Goal: Transaction & Acquisition: Purchase product/service

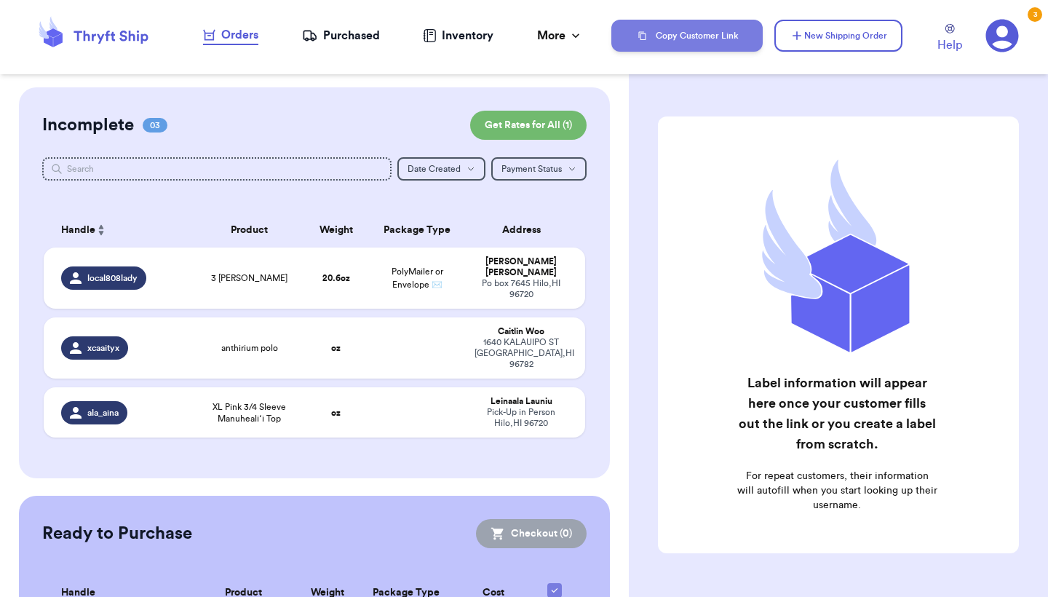
checkbox input "true"
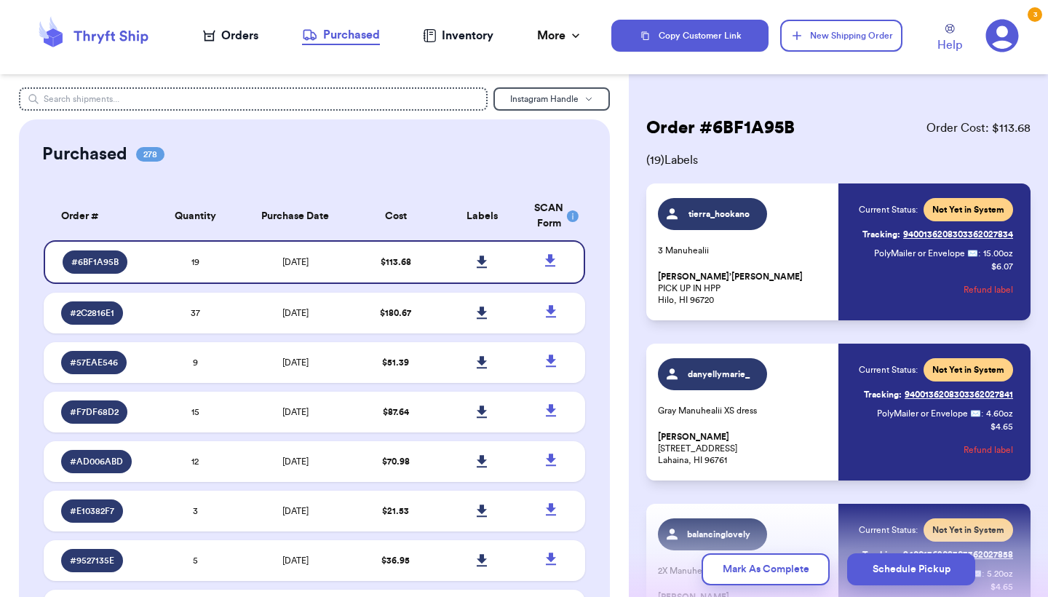
click at [230, 35] on div "Orders" at bounding box center [230, 35] width 55 height 17
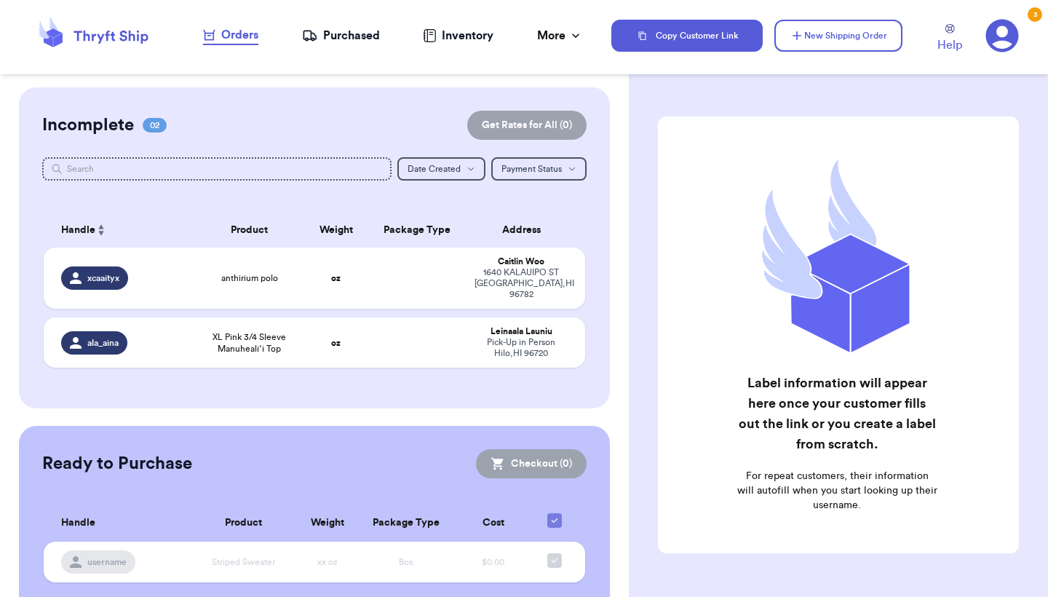
click at [405, 119] on div "Incomplete 02 Get Rates for All ( 0 )" at bounding box center [314, 125] width 544 height 29
click at [837, 45] on button "New Shipping Order" at bounding box center [838, 36] width 128 height 32
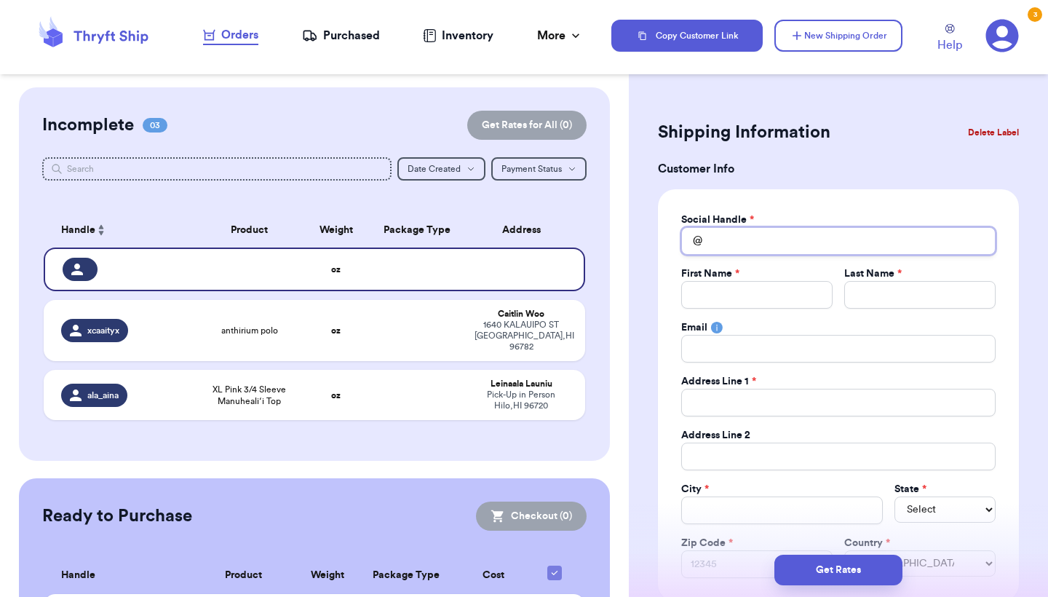
click at [763, 230] on input "Total Amount Paid" at bounding box center [838, 241] width 314 height 28
type input "l"
type input "lo"
type input "loc"
type input "loca"
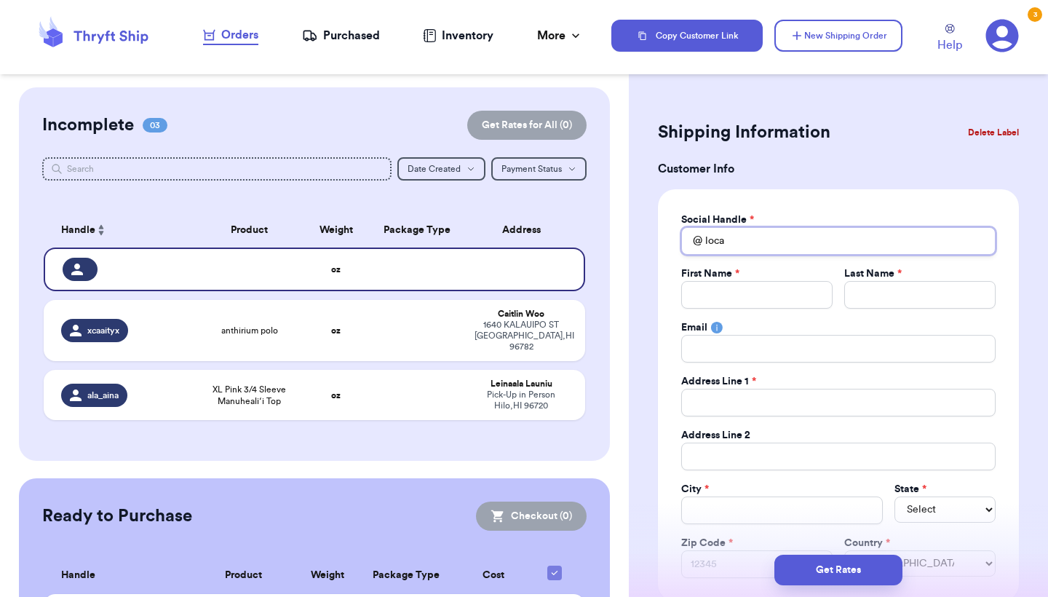
type input "local"
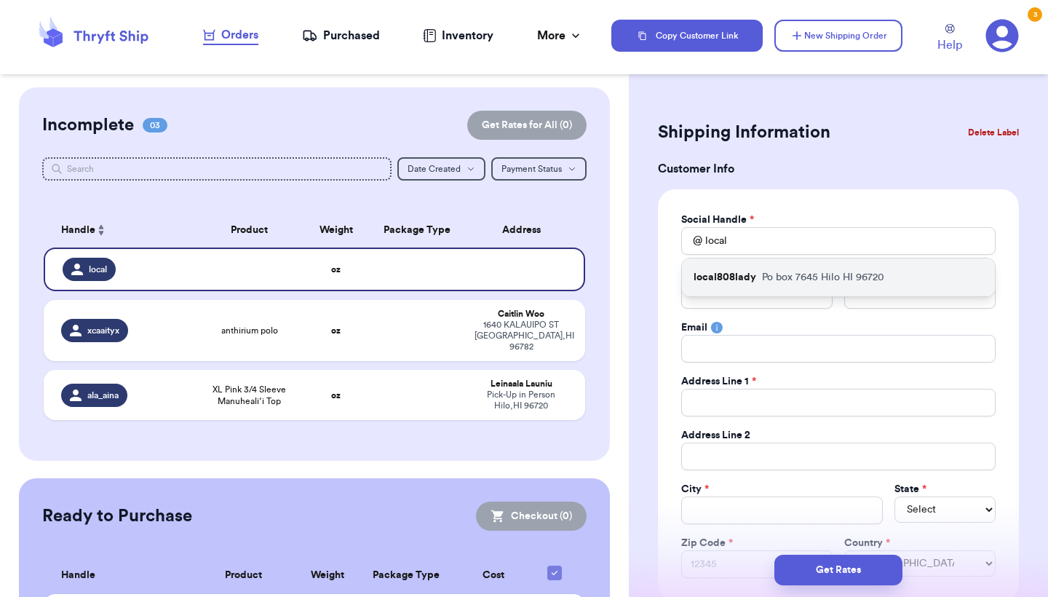
click at [759, 285] on div "local808lady Po box 7645 Hilo HI 96720" at bounding box center [838, 277] width 313 height 38
type input "local808lady"
type input "[PERSON_NAME]"
type input "macain12@rocketmail.com"
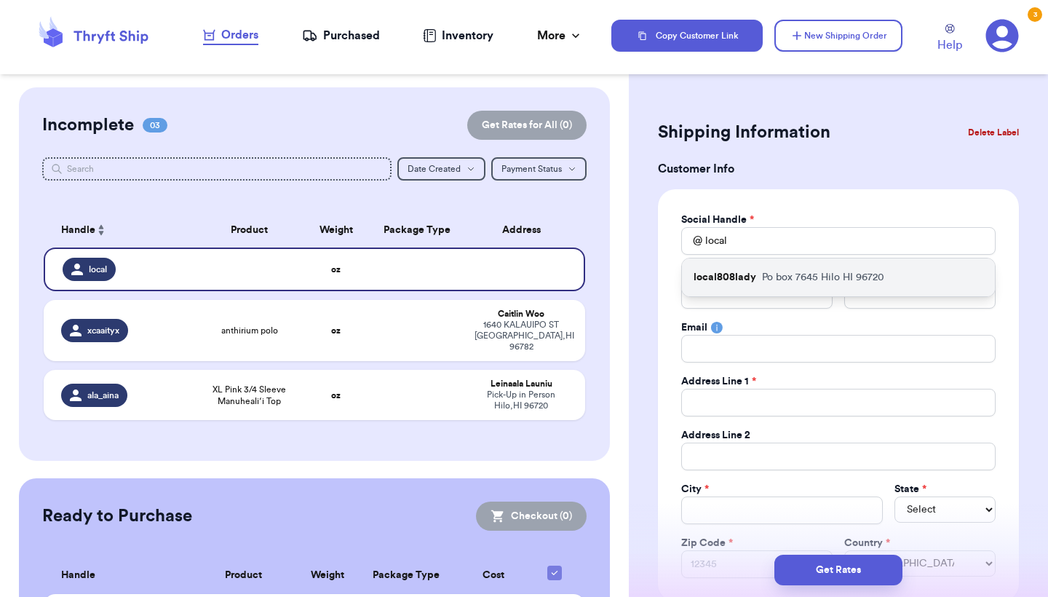
type input "Po box 7645"
type input "Hilo"
select select "HI"
type input "96720"
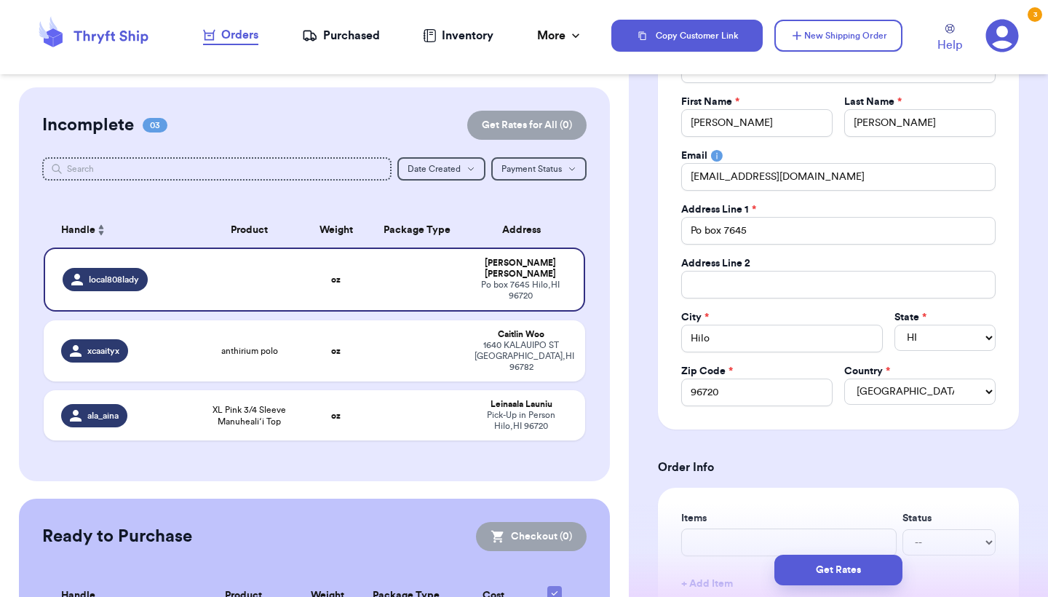
scroll to position [263, 0]
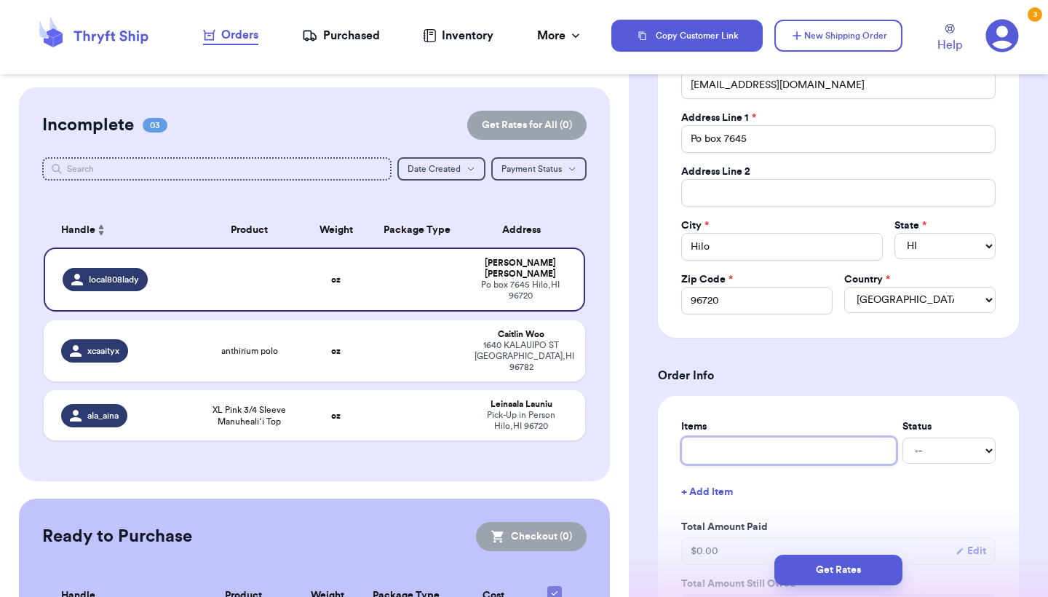
type input "3"
type input "3 M"
type input "3 Ma"
type input "3 Man"
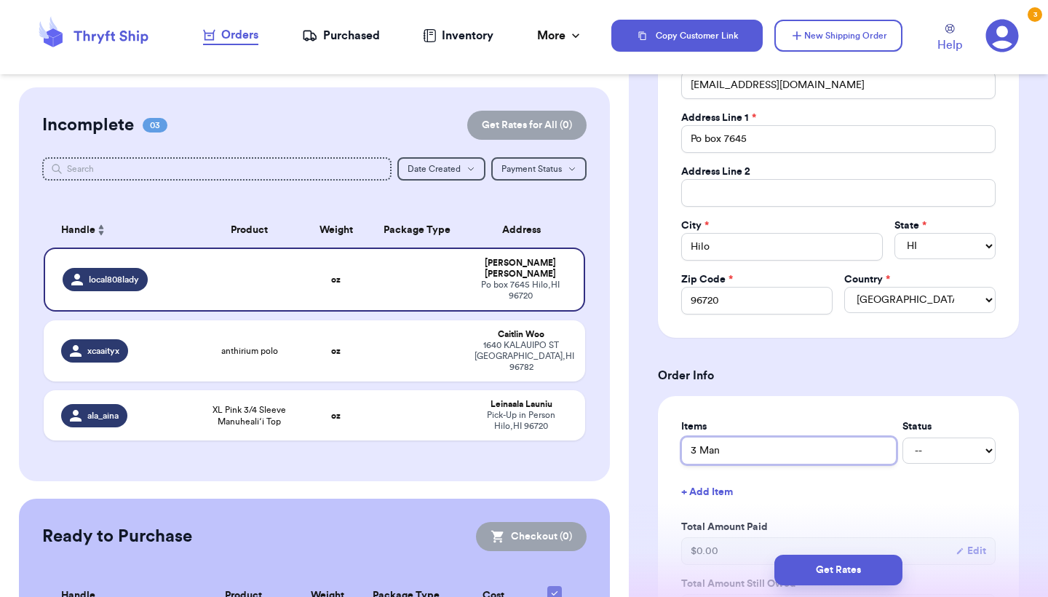
type input "3 Manu"
type input "3 [PERSON_NAME]"
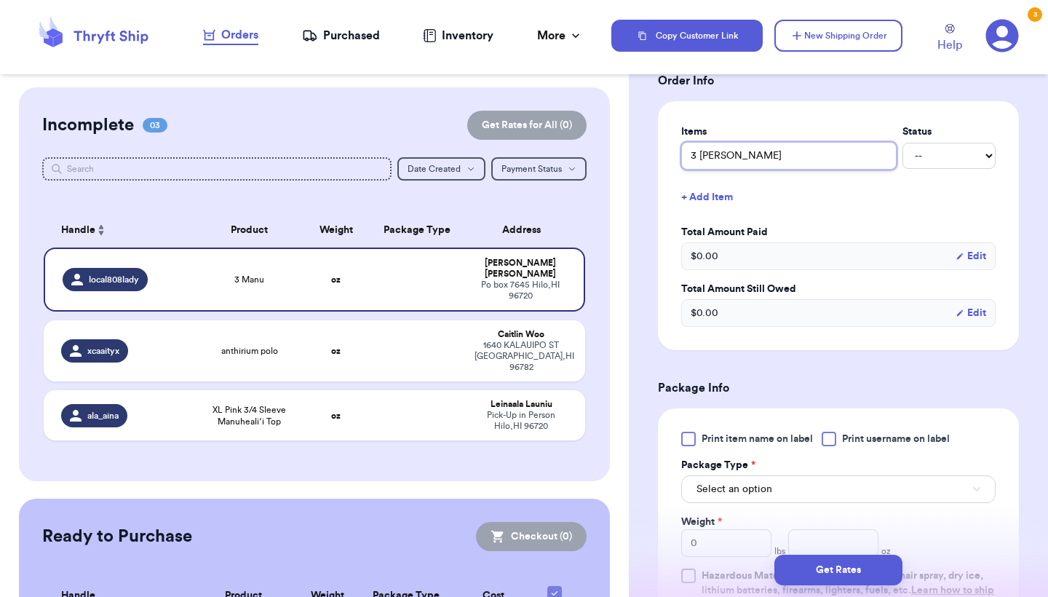
scroll to position [606, 0]
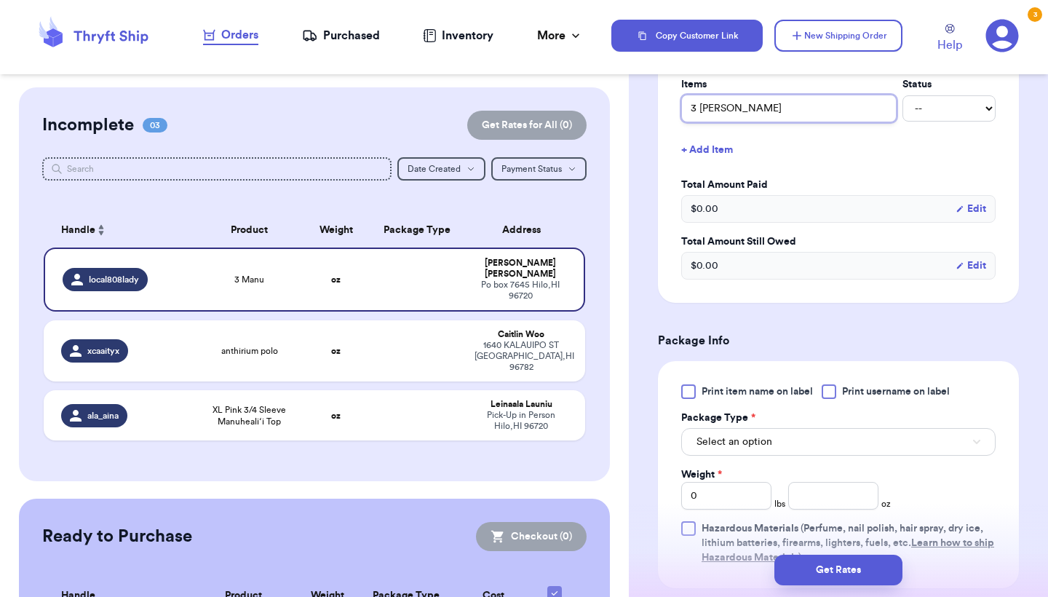
type input "3 [PERSON_NAME]"
click at [703, 386] on span "Print item name on label" at bounding box center [757, 391] width 111 height 15
click at [0, 0] on input "Print item name on label" at bounding box center [0, 0] width 0 height 0
click at [733, 420] on label "Package Type *" at bounding box center [718, 418] width 74 height 15
click at [732, 436] on span "Select an option" at bounding box center [735, 442] width 76 height 15
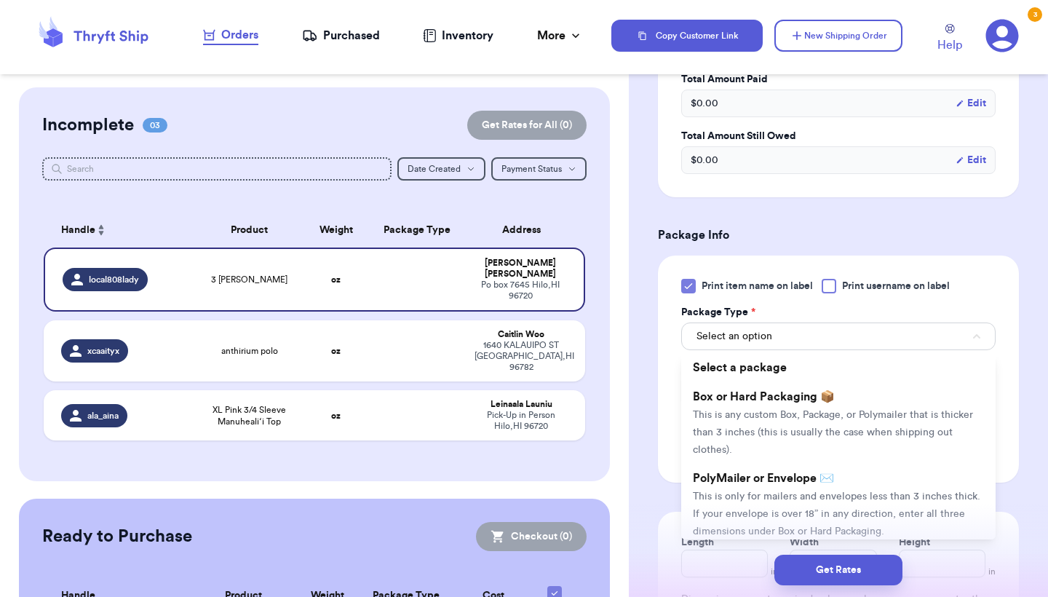
scroll to position [733, 0]
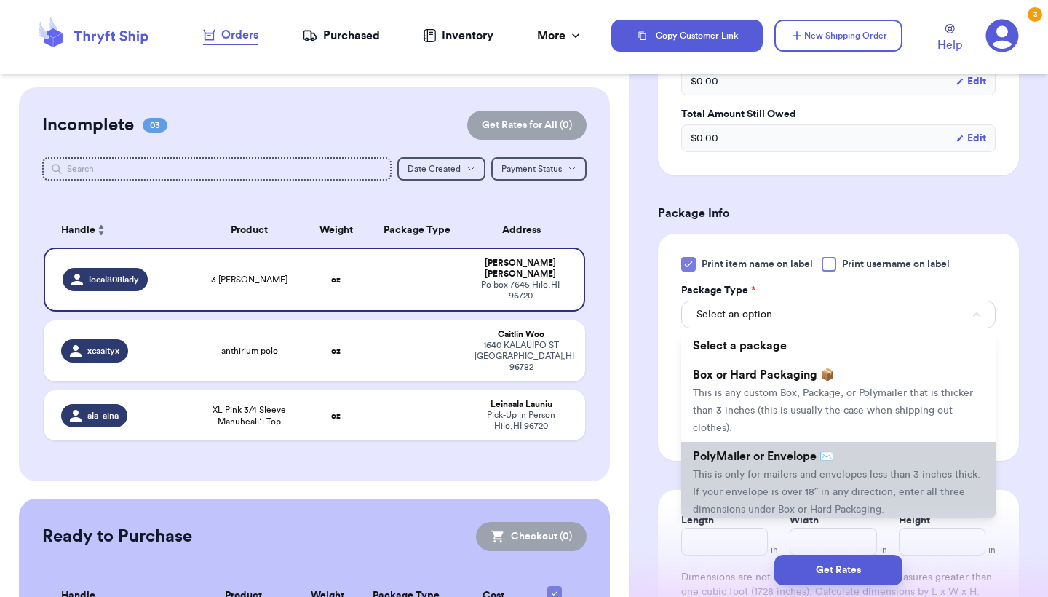
click at [726, 447] on li "PolyMailer or Envelope ✉️ This is only for mailers and envelopes less than 3 in…" at bounding box center [838, 483] width 314 height 82
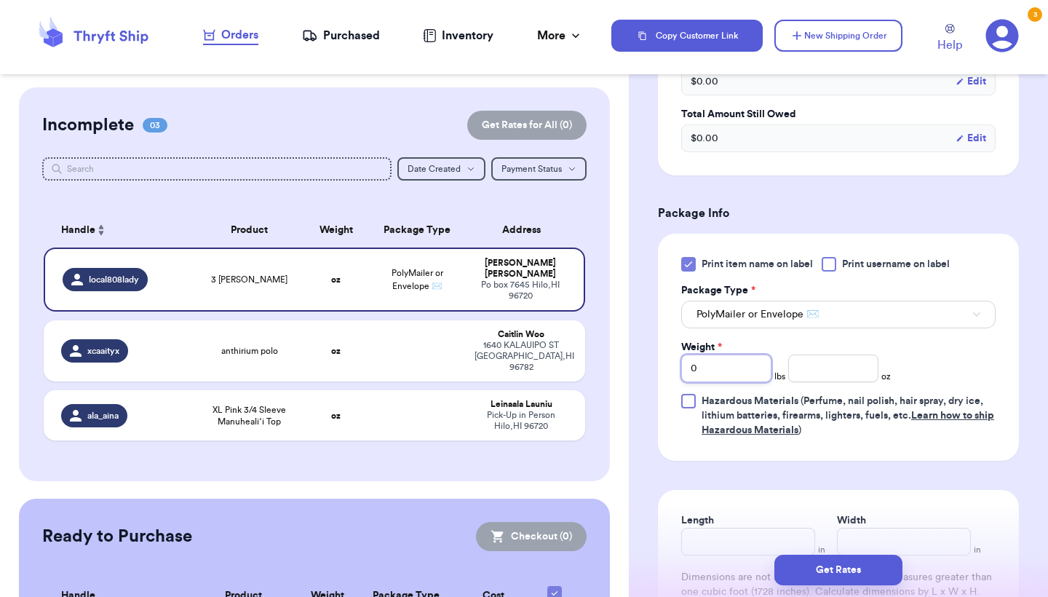
click at [706, 365] on input "0" at bounding box center [726, 368] width 90 height 28
type input "01"
click at [857, 362] on input "number" at bounding box center [833, 368] width 90 height 28
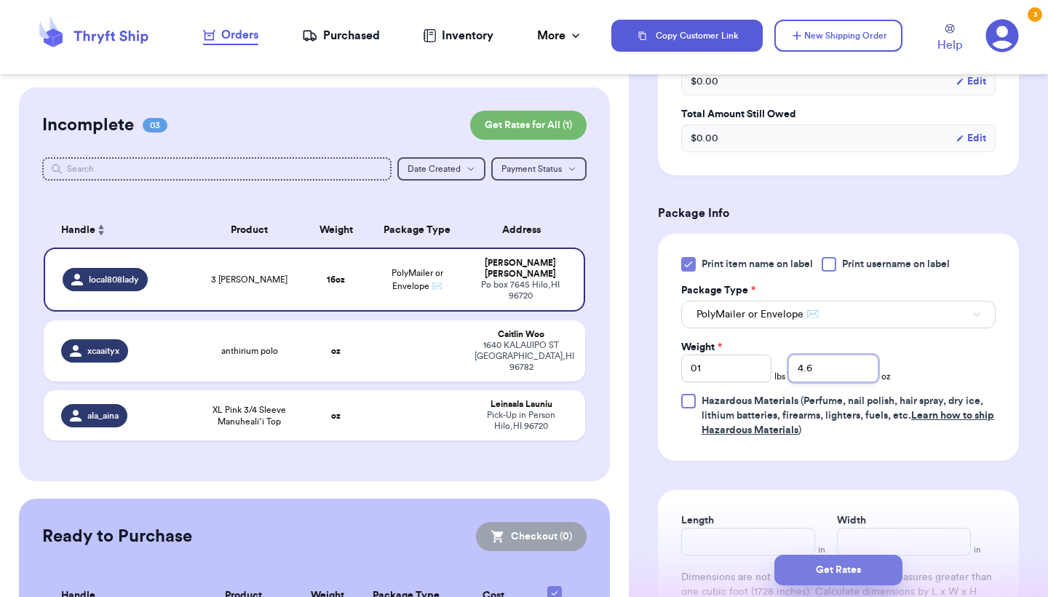
type input "4.6"
click at [825, 574] on button "Get Rates" at bounding box center [838, 570] width 128 height 31
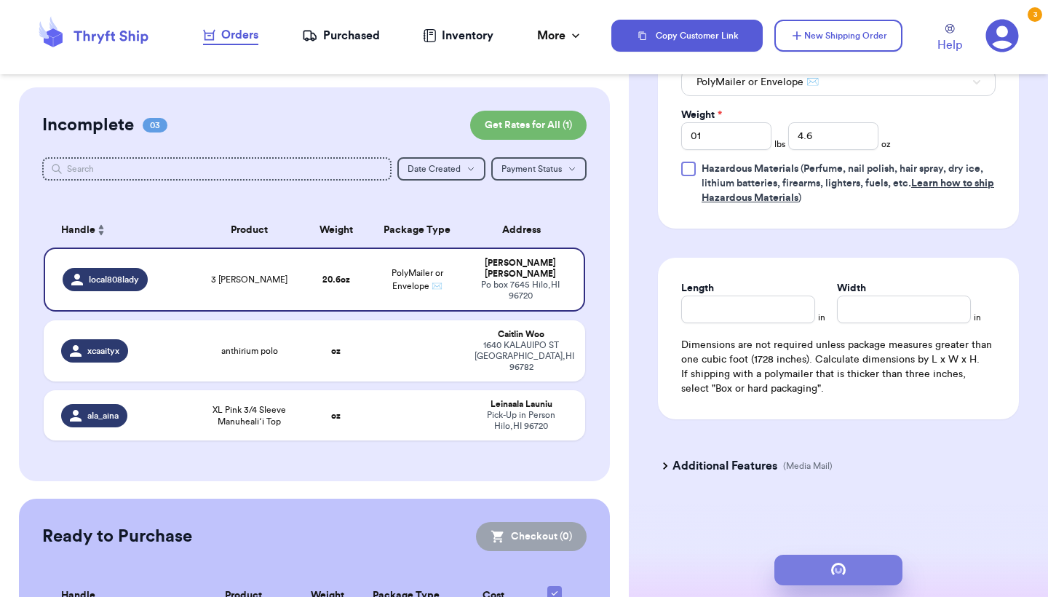
scroll to position [0, 0]
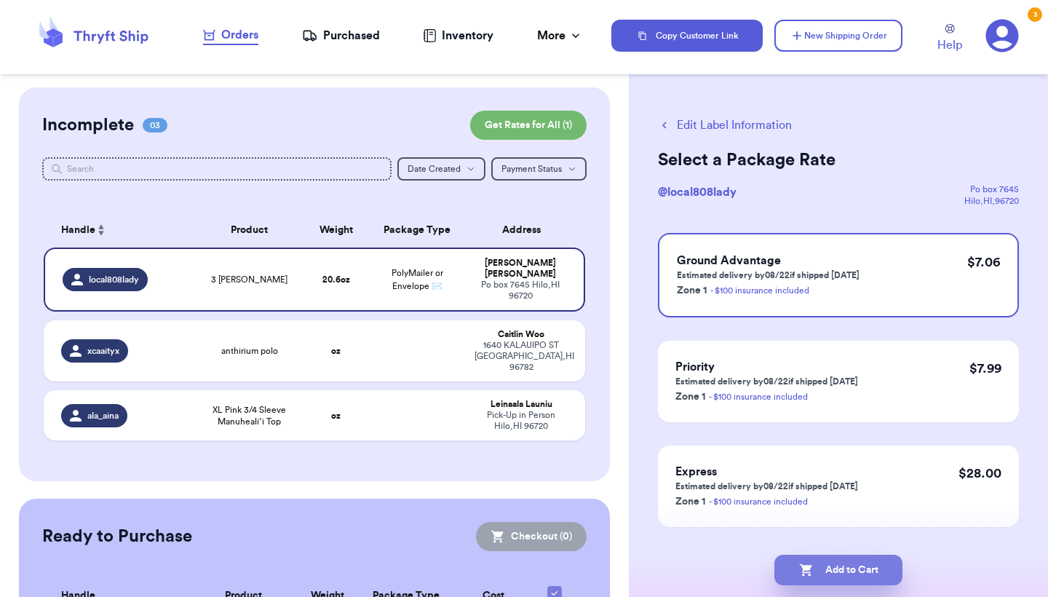
click at [866, 563] on button "Add to Cart" at bounding box center [838, 570] width 128 height 31
checkbox input "true"
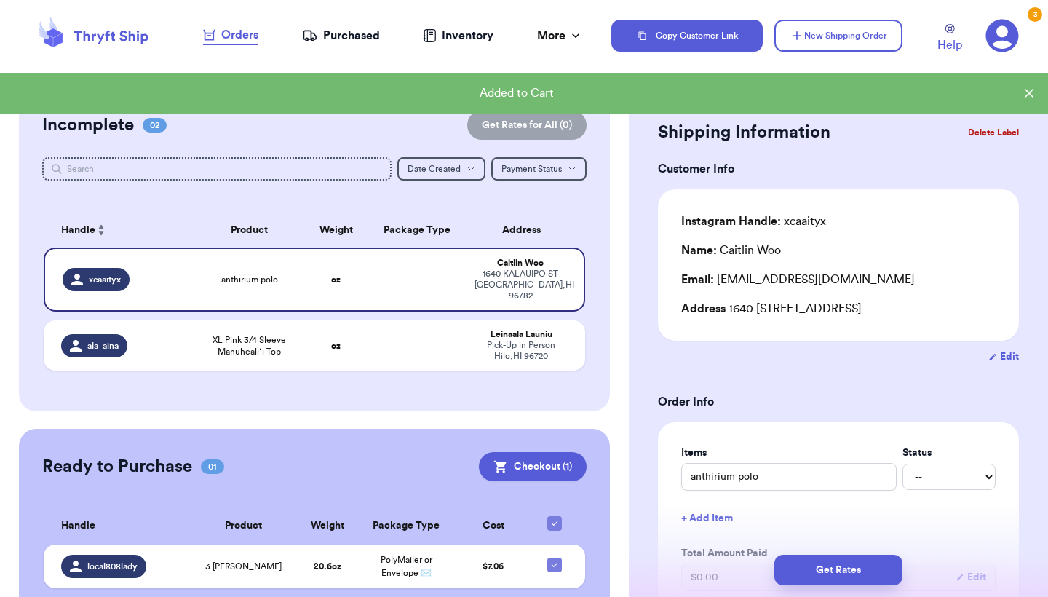
scroll to position [15, 0]
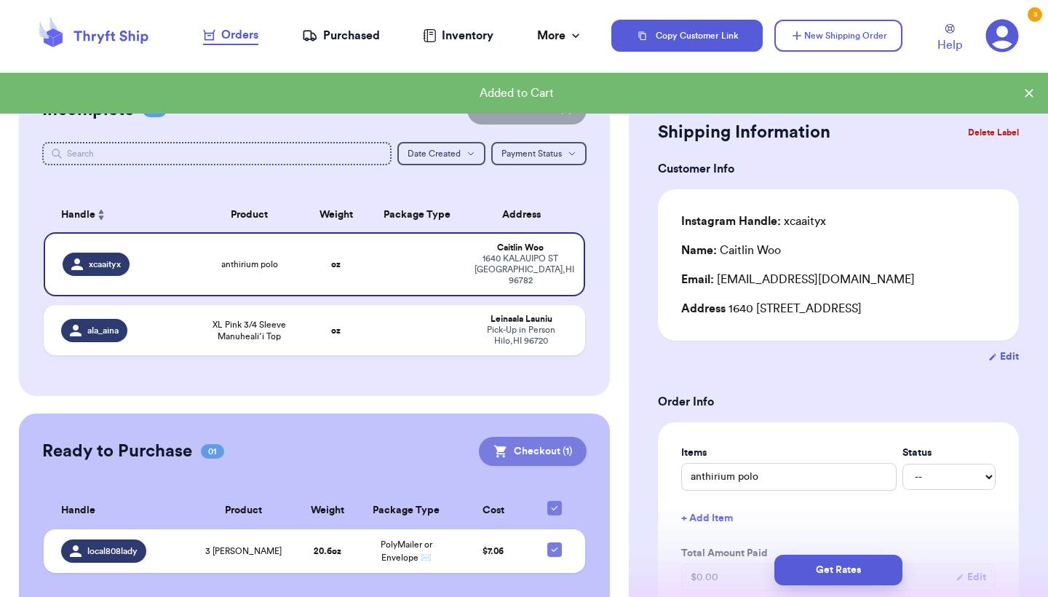
click at [515, 448] on button "Checkout ( 1 )" at bounding box center [533, 451] width 108 height 29
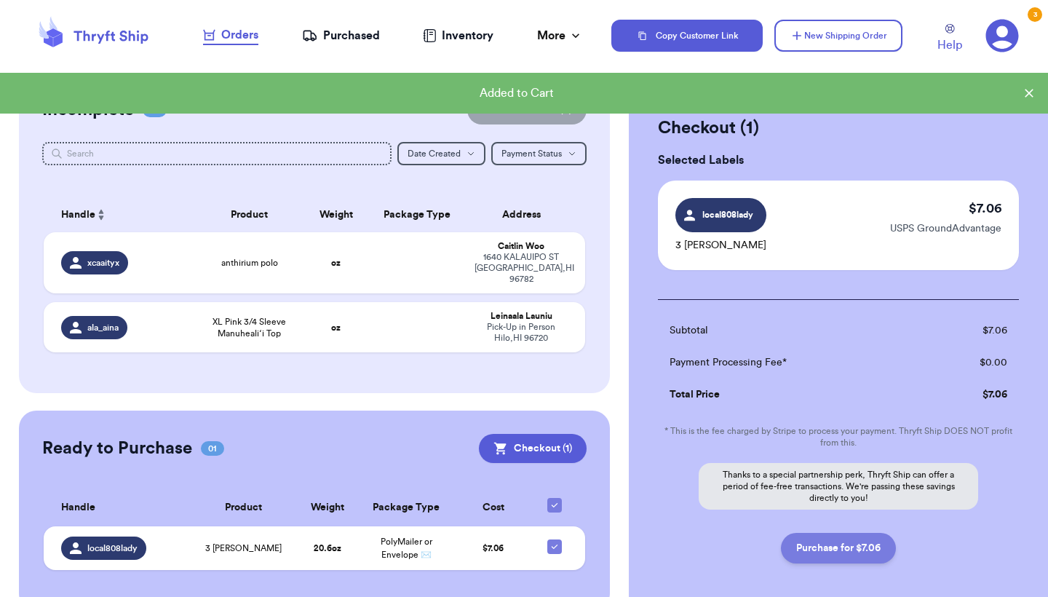
click at [809, 547] on button "Purchase for $7.06" at bounding box center [838, 548] width 115 height 31
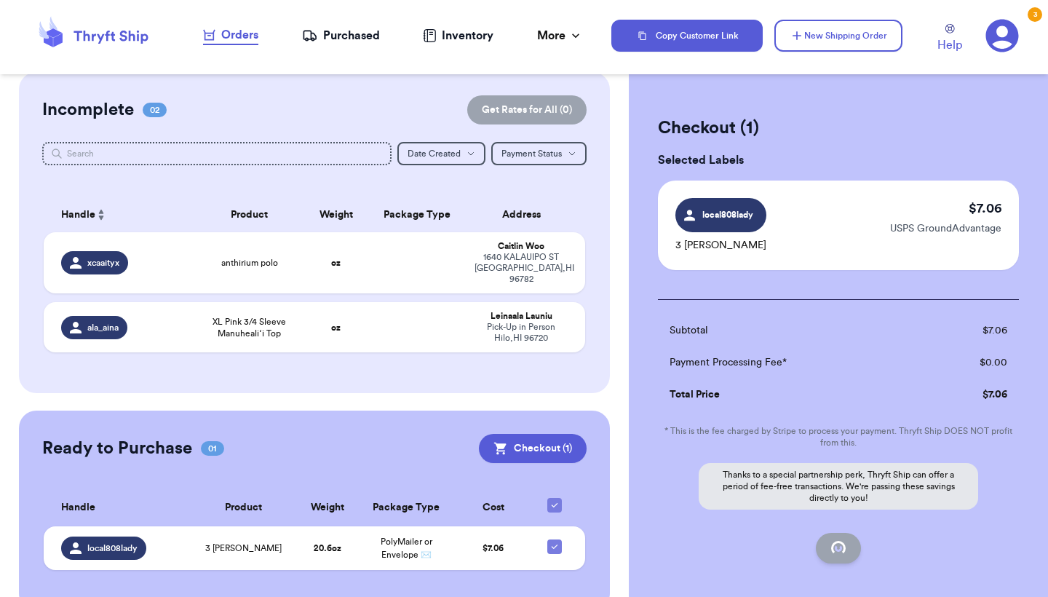
checkbox input "false"
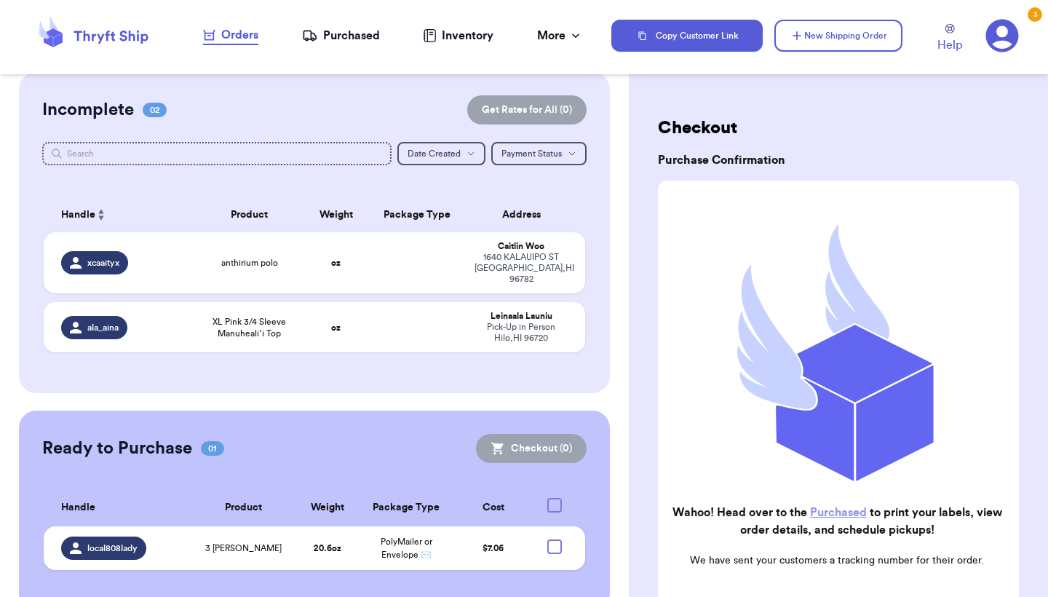
checkbox input "true"
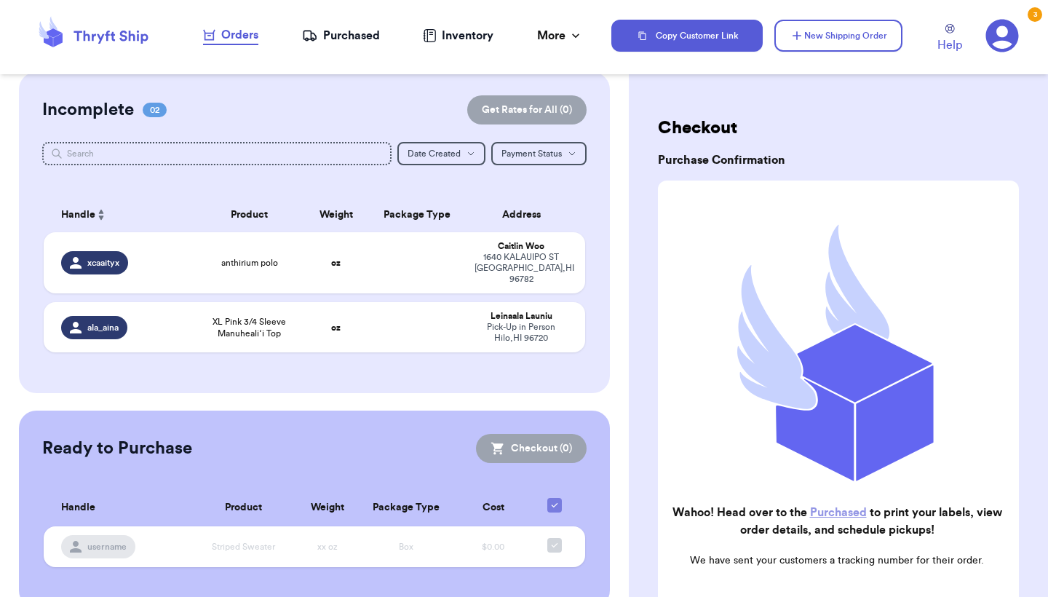
click at [344, 34] on div "Purchased" at bounding box center [341, 35] width 78 height 17
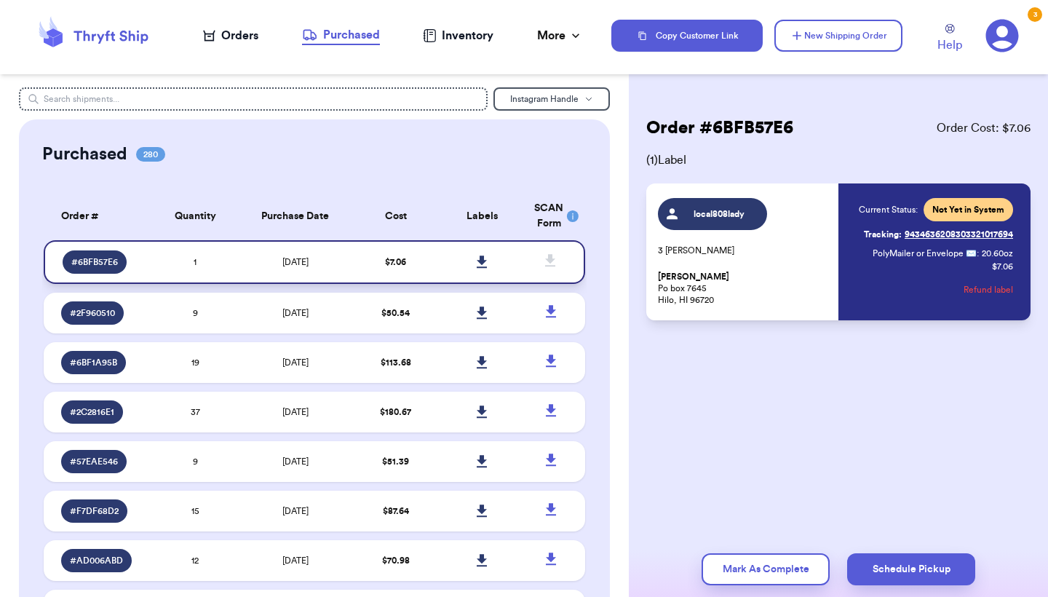
click at [484, 268] on icon at bounding box center [482, 261] width 10 height 12
